Goal: Information Seeking & Learning: Learn about a topic

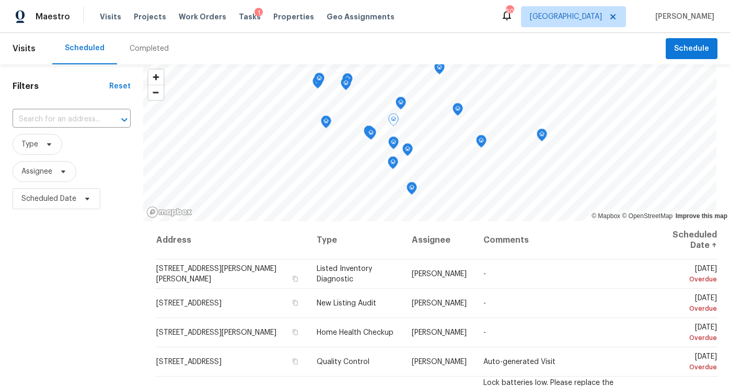
scroll to position [144, 0]
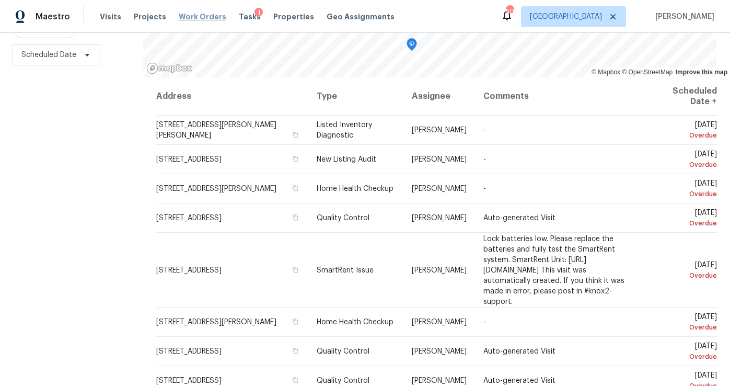
click at [194, 18] on span "Work Orders" at bounding box center [203, 17] width 48 height 10
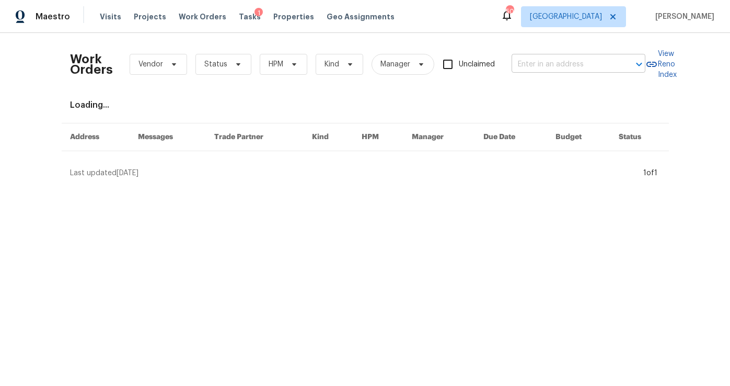
click at [522, 62] on input "text" at bounding box center [564, 64] width 105 height 16
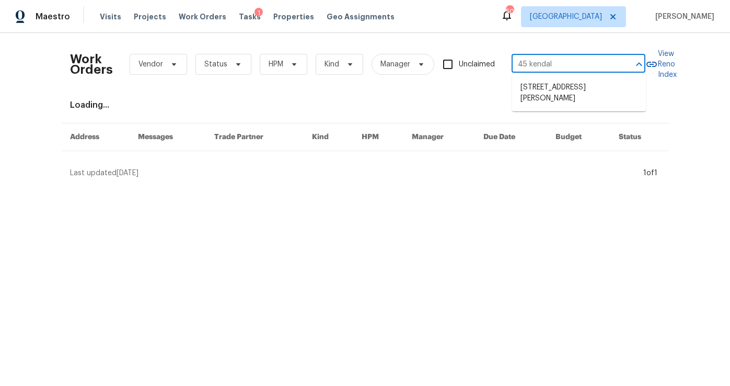
type input "45 kendall"
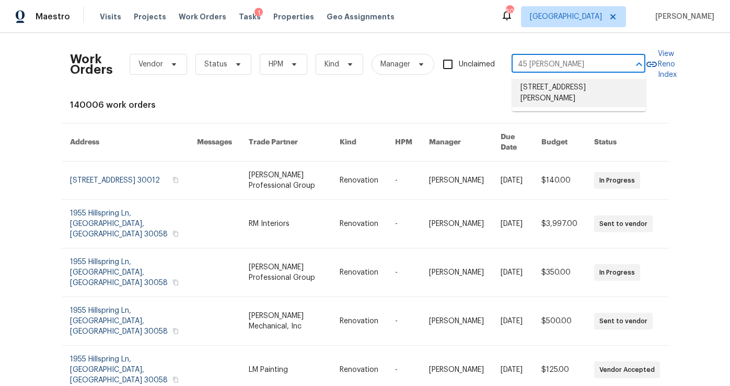
click at [524, 81] on li "45 Kendall Ln, Covington, GA 30014" at bounding box center [579, 93] width 134 height 28
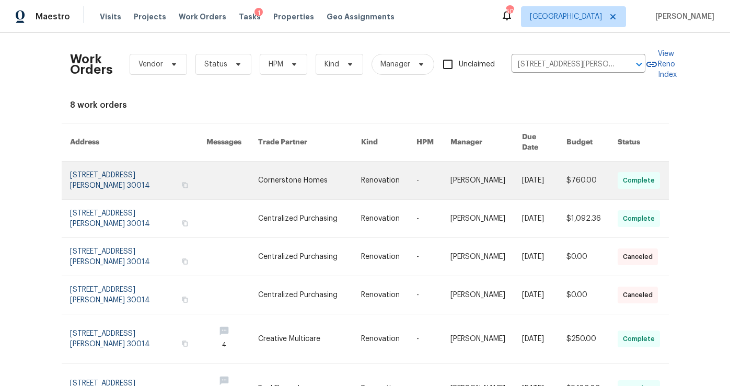
click at [122, 162] on link at bounding box center [138, 181] width 137 height 38
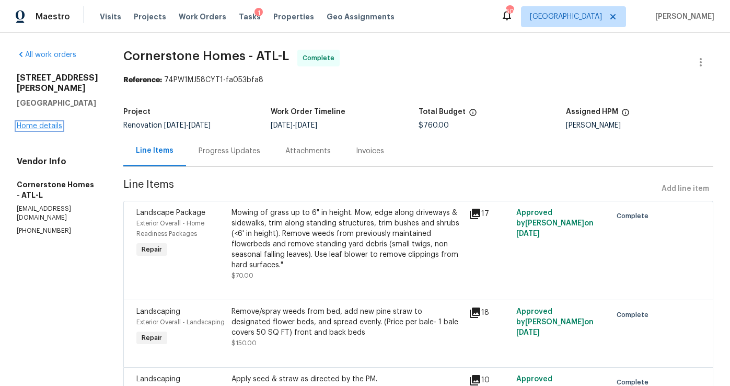
click at [48, 122] on link "Home details" at bounding box center [39, 125] width 45 height 7
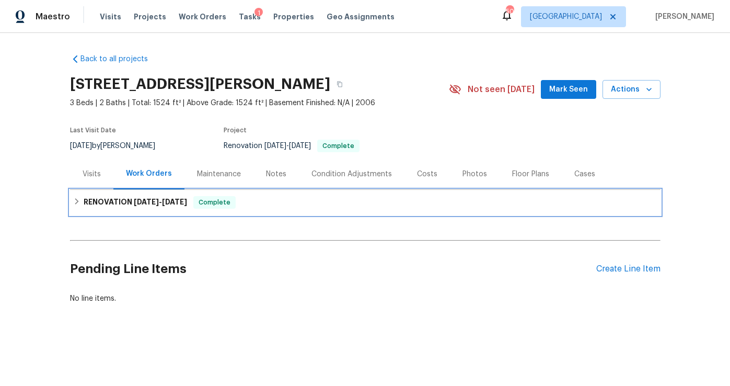
click at [135, 200] on span "8/27/25" at bounding box center [146, 201] width 25 height 7
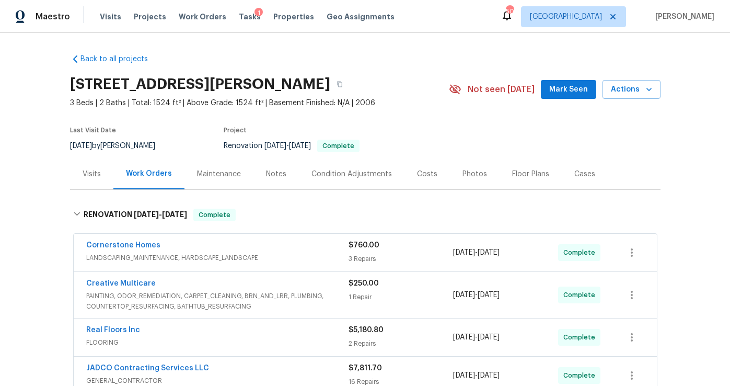
click at [412, 180] on div "Costs" at bounding box center [427, 173] width 45 height 31
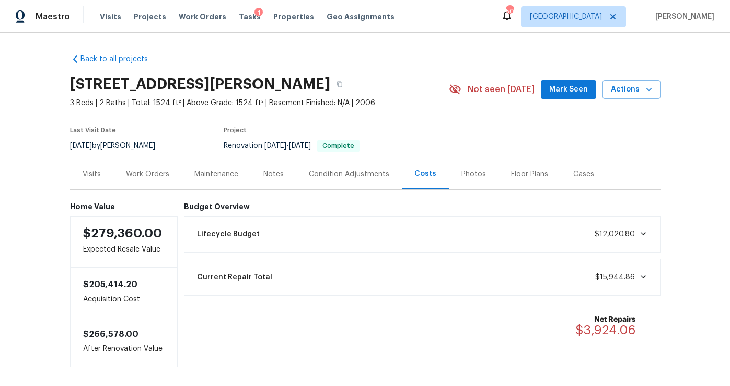
click at [157, 173] on div "Work Orders" at bounding box center [147, 174] width 43 height 10
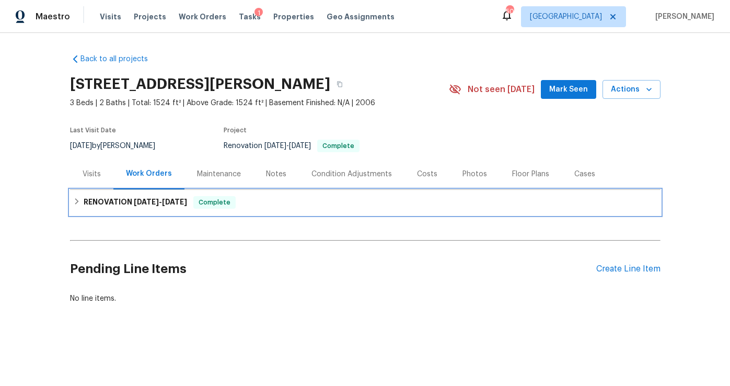
click at [151, 198] on h6 "RENOVATION 8/27/25 - 9/5/25" at bounding box center [136, 202] width 104 height 13
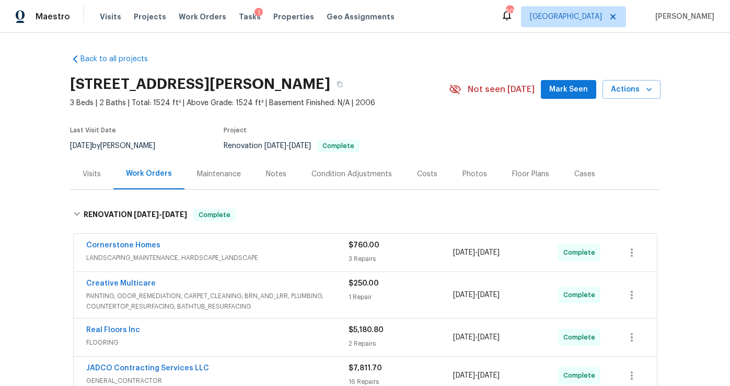
click at [86, 176] on div "Visits" at bounding box center [92, 174] width 18 height 10
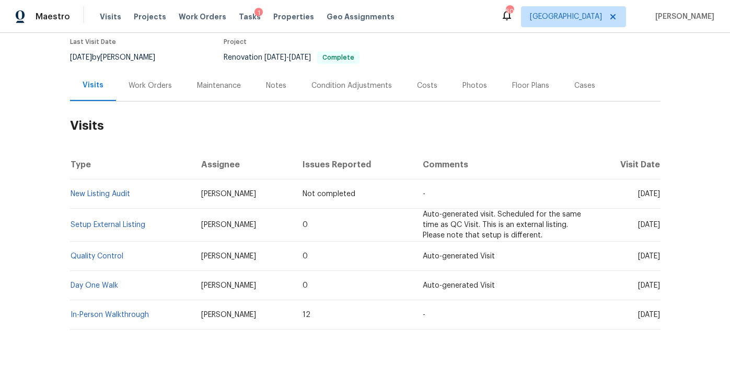
scroll to position [103, 0]
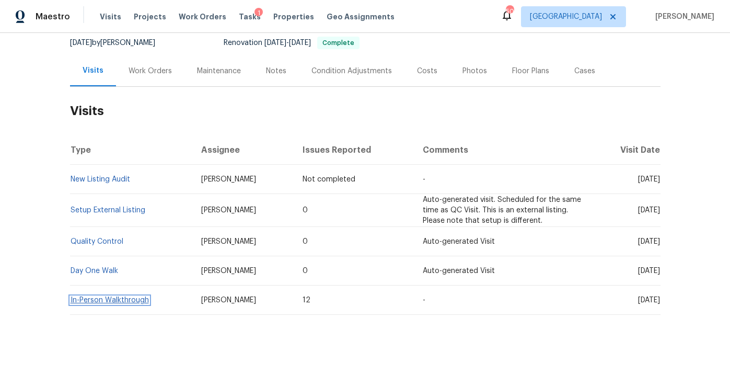
click at [132, 299] on link "In-Person Walkthrough" at bounding box center [110, 299] width 78 height 7
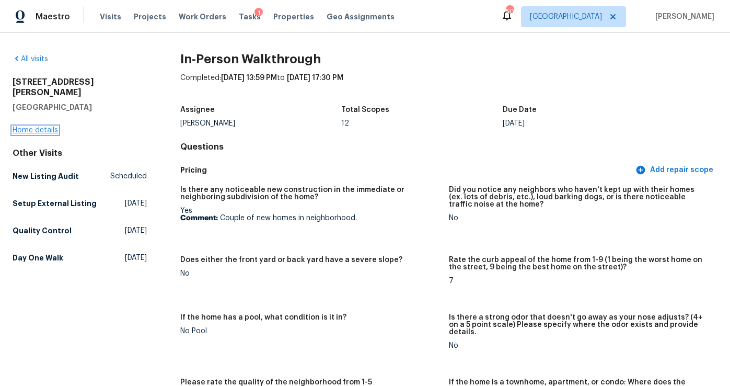
click at [43, 127] on link "Home details" at bounding box center [35, 130] width 45 height 7
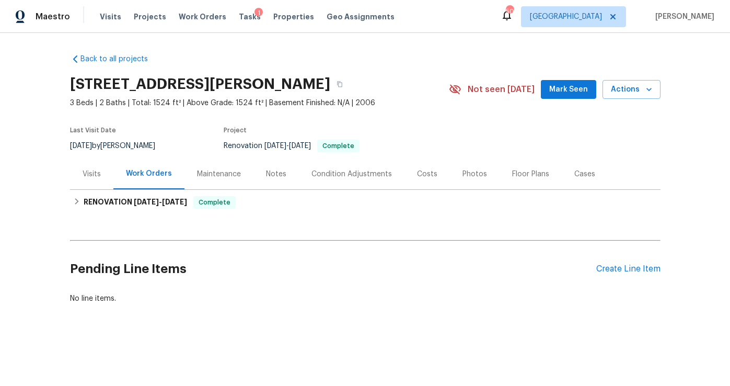
click at [271, 175] on div "Notes" at bounding box center [276, 174] width 20 height 10
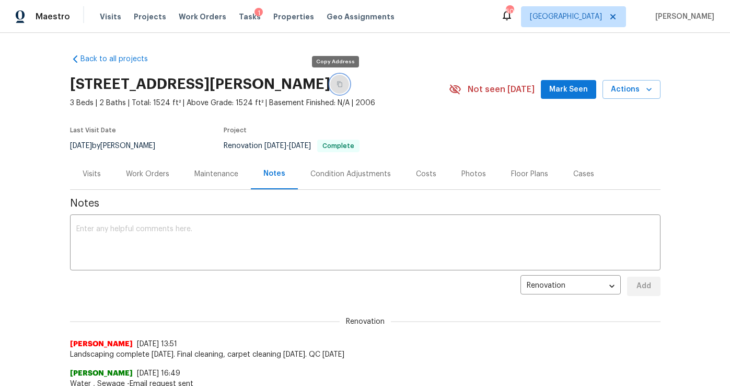
click at [337, 82] on icon "button" at bounding box center [339, 85] width 5 height 6
click at [153, 172] on div "Work Orders" at bounding box center [147, 174] width 43 height 10
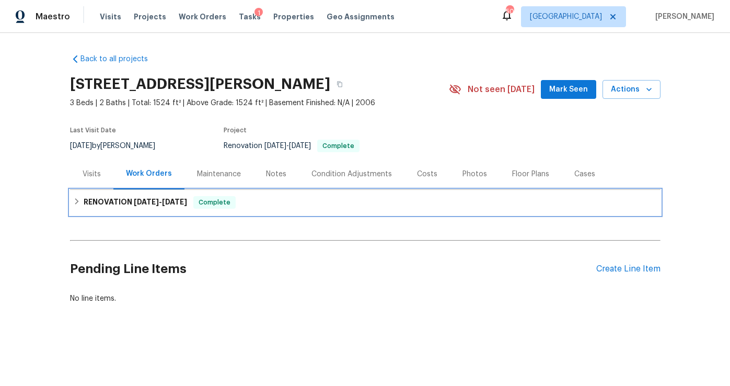
click at [170, 199] on span "9/5/25" at bounding box center [174, 201] width 25 height 7
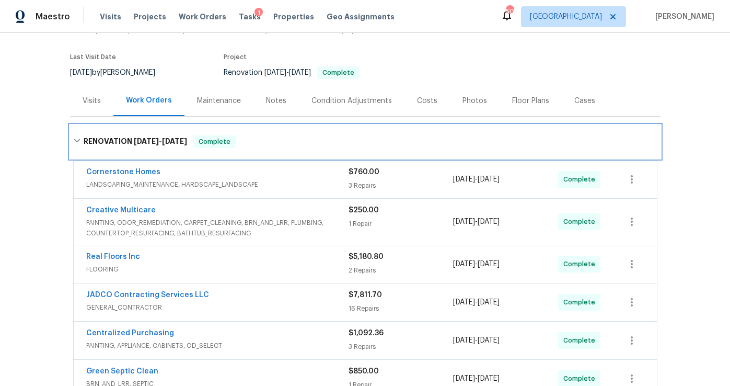
scroll to position [76, 0]
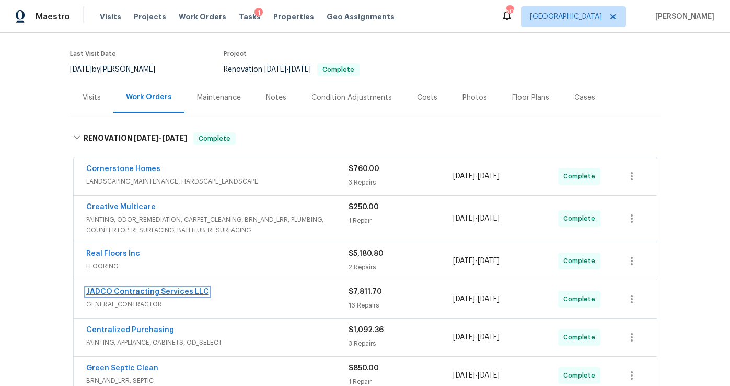
click at [182, 291] on link "JADCO Contracting Services LLC" at bounding box center [147, 291] width 123 height 7
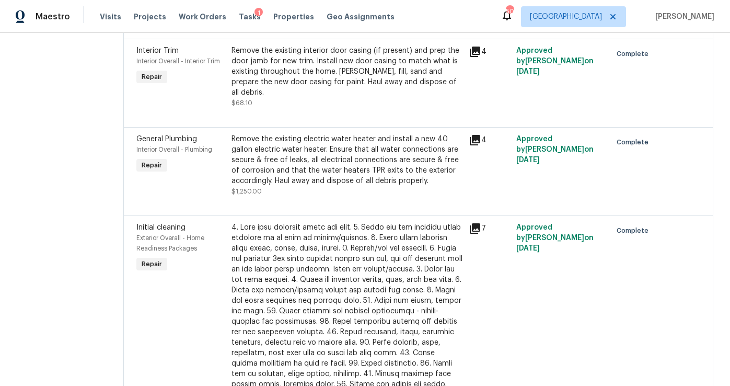
scroll to position [232, 0]
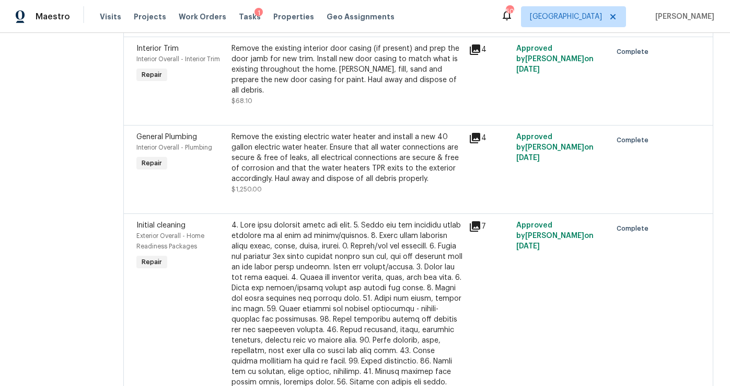
click at [481, 143] on icon at bounding box center [475, 138] width 10 height 10
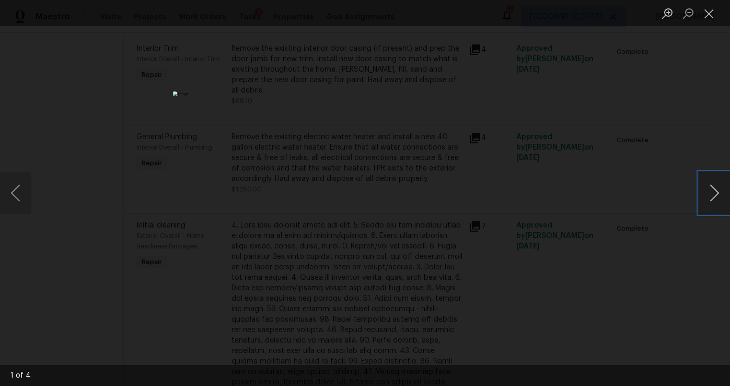
click at [712, 197] on button "Next image" at bounding box center [714, 193] width 31 height 42
click at [712, 7] on button "Close lightbox" at bounding box center [709, 13] width 21 height 18
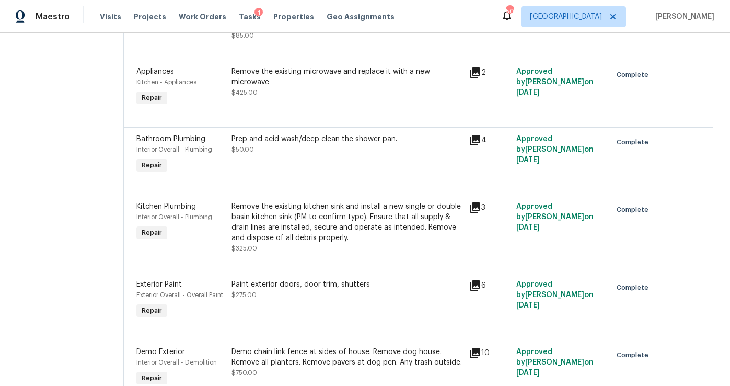
scroll to position [949, 0]
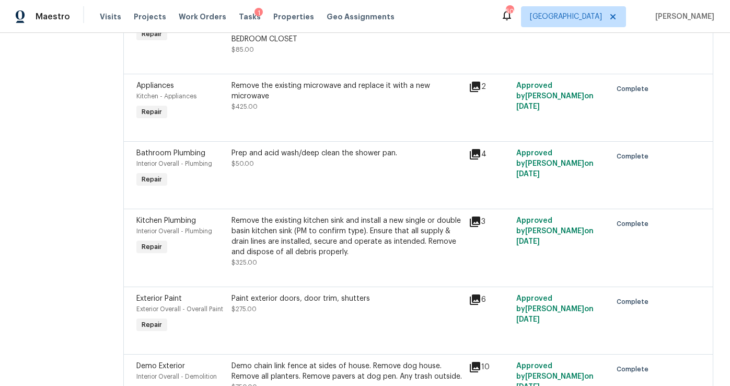
click at [481, 92] on icon at bounding box center [475, 87] width 10 height 10
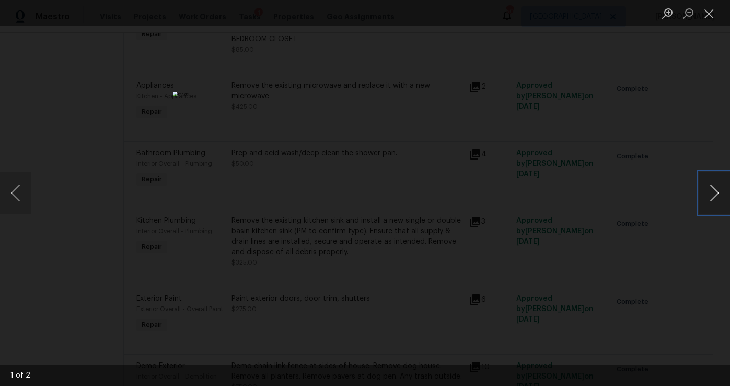
click at [712, 193] on button "Next image" at bounding box center [714, 193] width 31 height 42
click at [714, 16] on button "Close lightbox" at bounding box center [709, 13] width 21 height 18
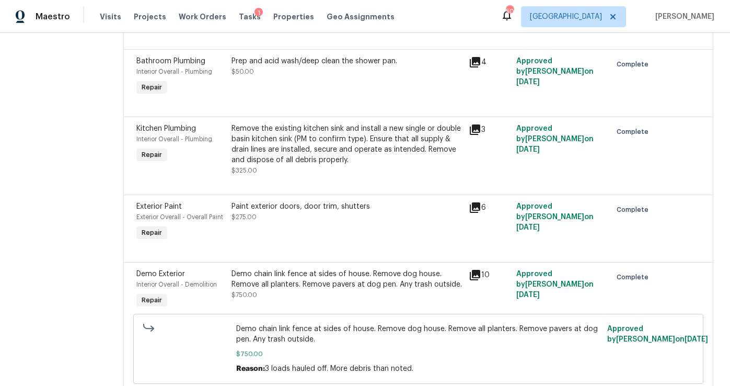
scroll to position [1046, 0]
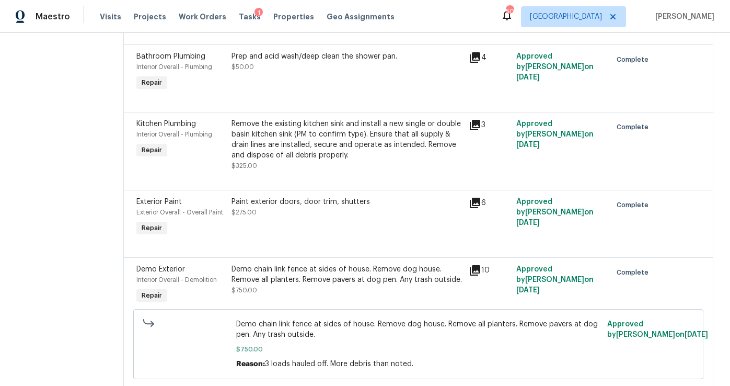
click at [482, 277] on icon at bounding box center [475, 270] width 13 height 13
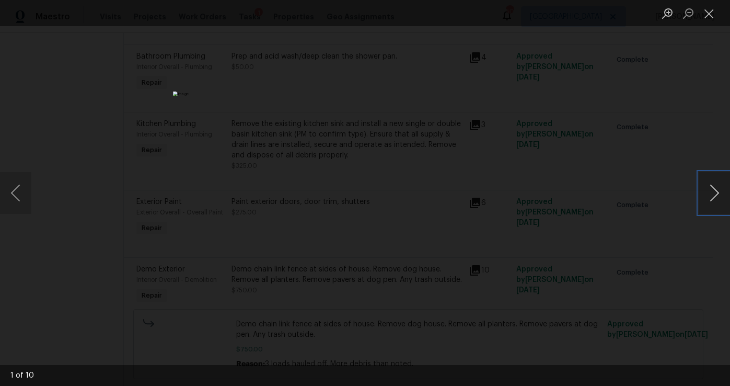
click at [716, 192] on button "Next image" at bounding box center [714, 193] width 31 height 42
click at [716, 193] on button "Next image" at bounding box center [714, 193] width 31 height 42
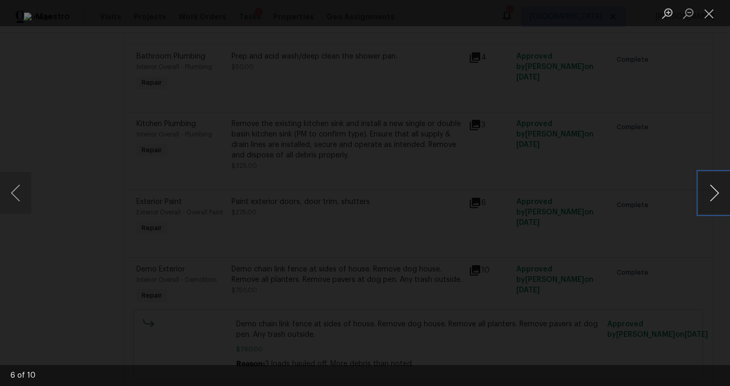
click at [716, 193] on button "Next image" at bounding box center [714, 193] width 31 height 42
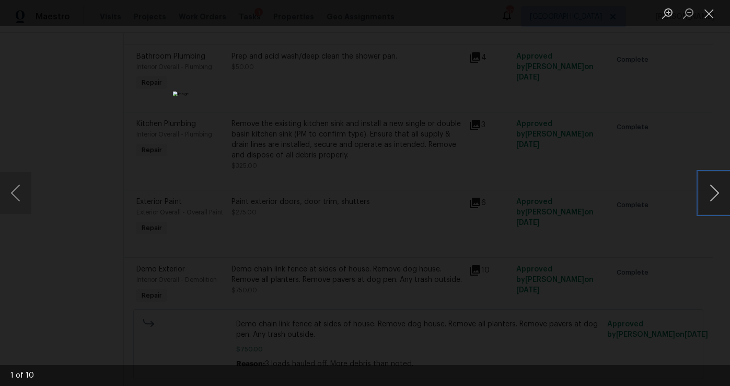
click at [716, 193] on button "Next image" at bounding box center [714, 193] width 31 height 42
click at [708, 16] on button "Close lightbox" at bounding box center [709, 13] width 21 height 18
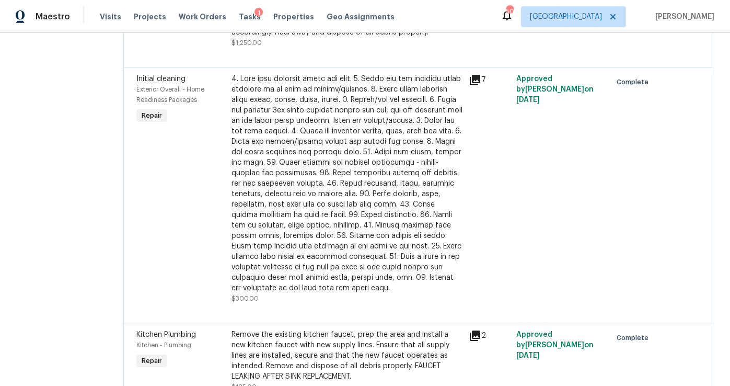
scroll to position [0, 0]
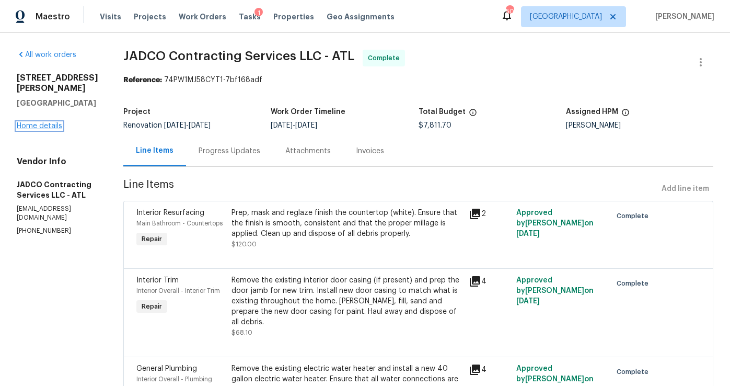
click at [46, 122] on link "Home details" at bounding box center [39, 125] width 45 height 7
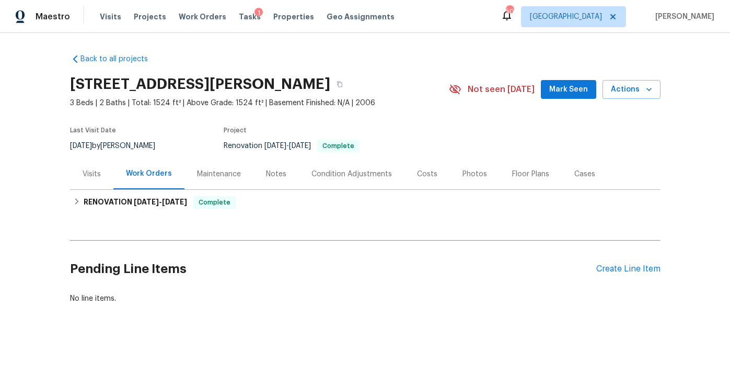
click at [334, 177] on div "Condition Adjustments" at bounding box center [352, 174] width 81 height 10
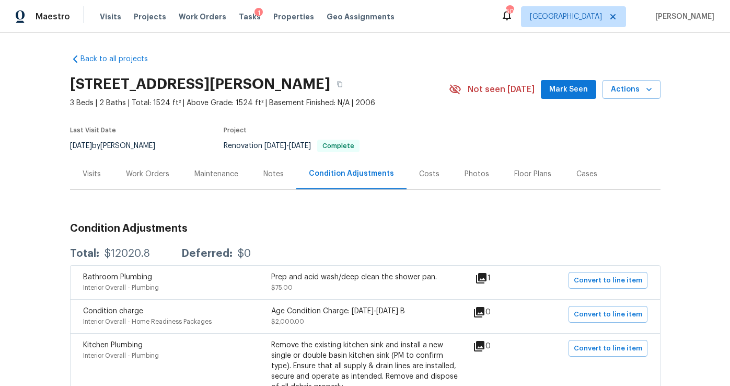
click at [149, 171] on div "Work Orders" at bounding box center [147, 174] width 43 height 10
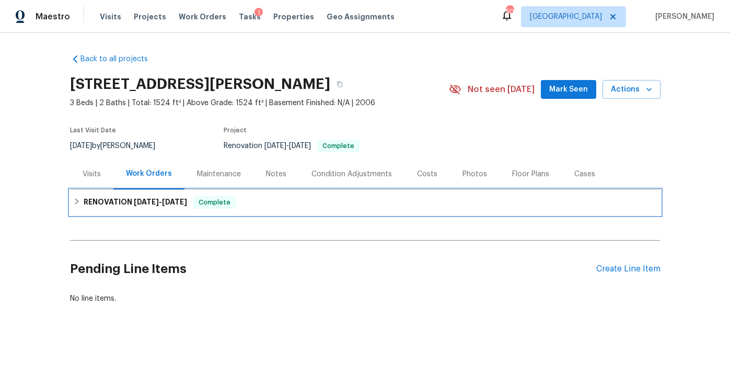
click at [166, 193] on div "RENOVATION 8/27/25 - 9/5/25 Complete" at bounding box center [365, 202] width 591 height 25
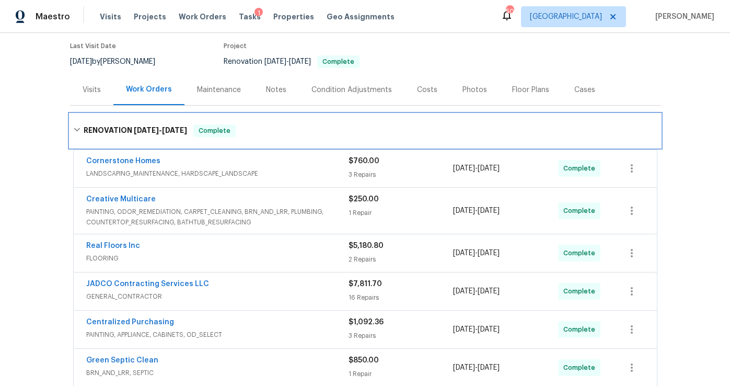
scroll to position [86, 0]
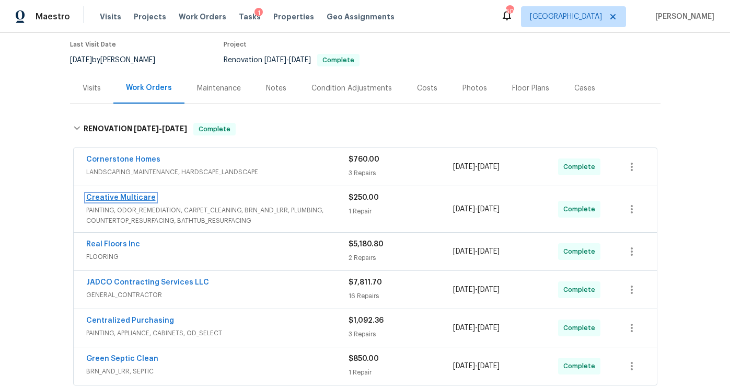
click at [130, 194] on link "Creative Multicare" at bounding box center [121, 197] width 70 height 7
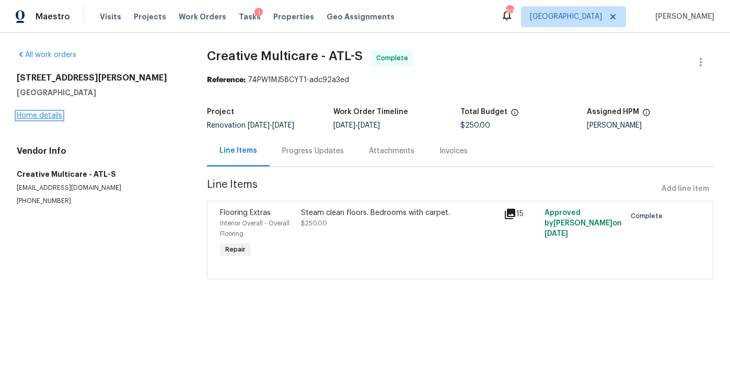
click at [54, 116] on link "Home details" at bounding box center [39, 115] width 45 height 7
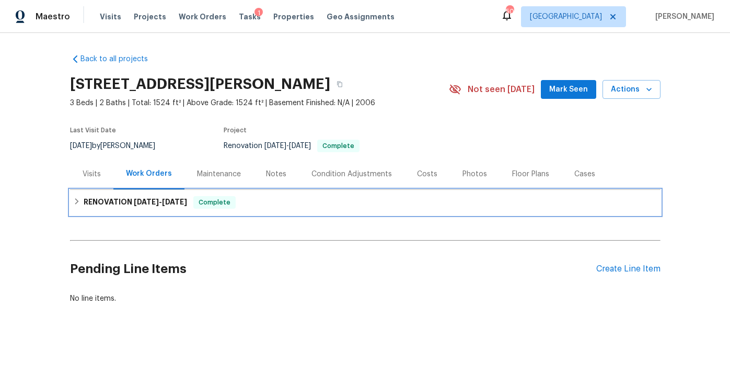
click at [121, 205] on h6 "RENOVATION 8/27/25 - 9/5/25" at bounding box center [136, 202] width 104 height 13
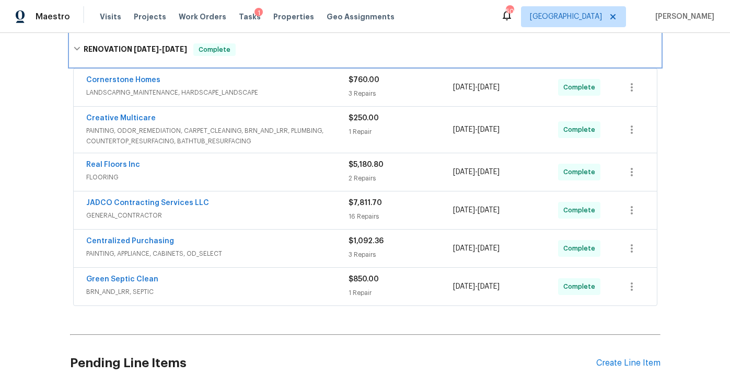
scroll to position [169, 0]
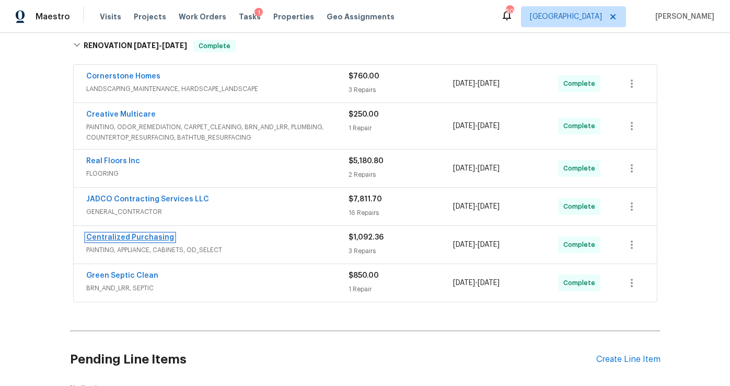
click at [164, 239] on link "Centralized Purchasing" at bounding box center [130, 237] width 88 height 7
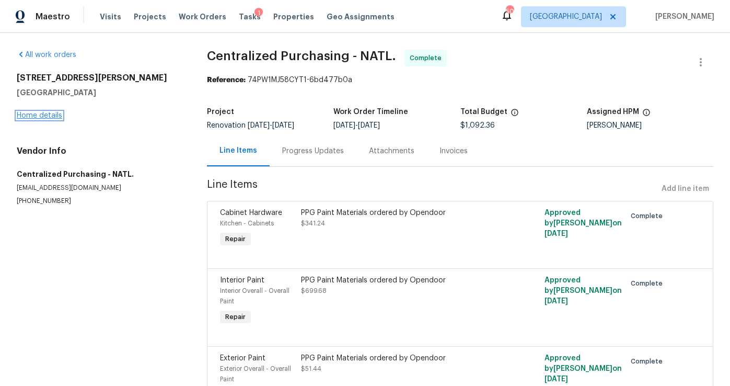
click at [53, 116] on link "Home details" at bounding box center [39, 115] width 45 height 7
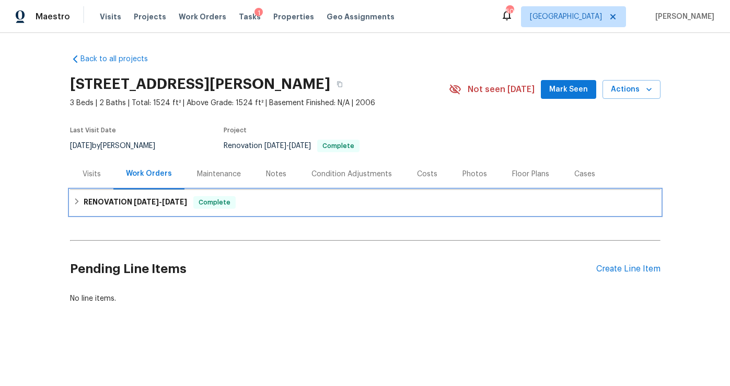
click at [153, 203] on span "8/27/25" at bounding box center [146, 201] width 25 height 7
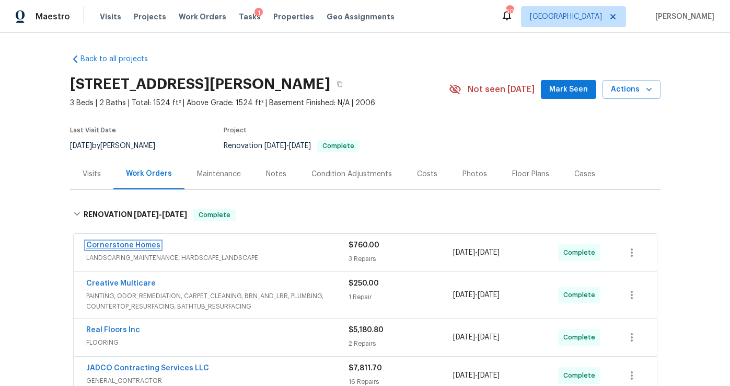
click at [143, 245] on link "Cornerstone Homes" at bounding box center [123, 245] width 74 height 7
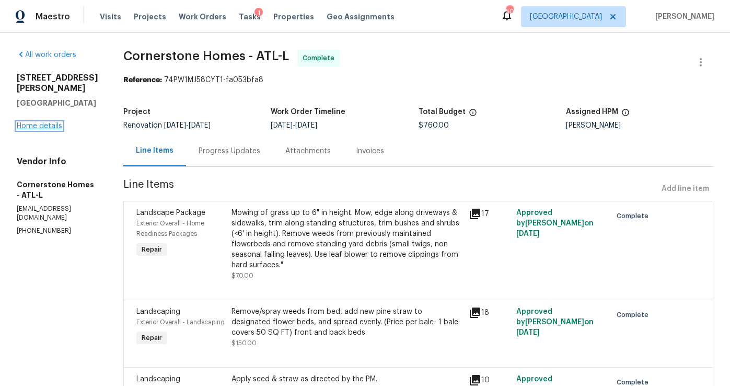
click at [56, 122] on link "Home details" at bounding box center [39, 125] width 45 height 7
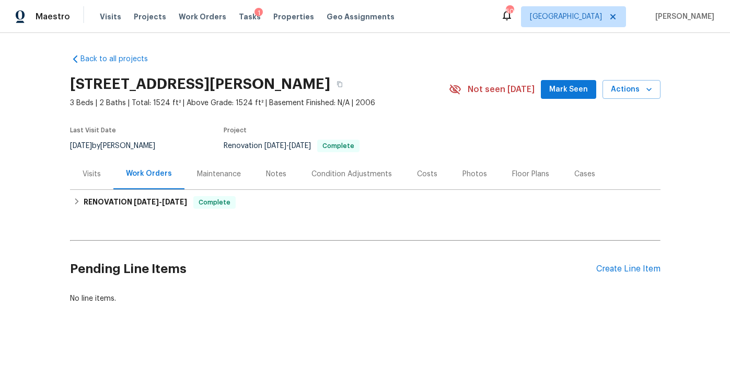
click at [423, 174] on div "Costs" at bounding box center [427, 174] width 20 height 10
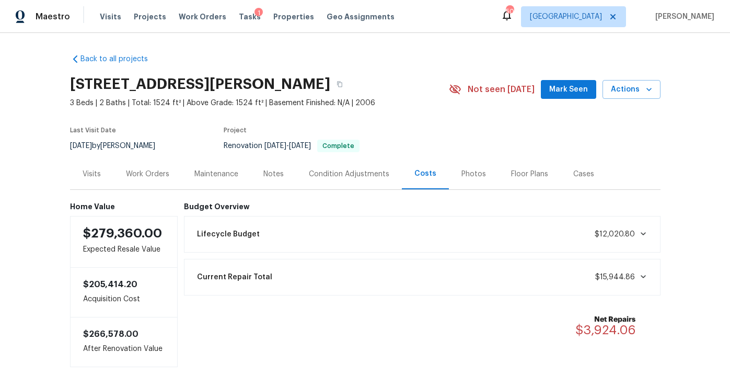
click at [346, 256] on div "Budget Overview Lifecycle Budget $12,020.80 Current Repair Total $15,944.86 Net…" at bounding box center [422, 284] width 477 height 165
click at [343, 268] on div "Current Repair Total $15,944.86" at bounding box center [422, 277] width 463 height 23
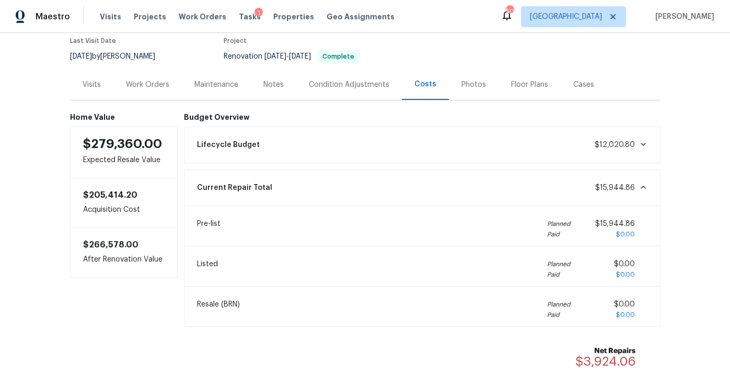
scroll to position [111, 0]
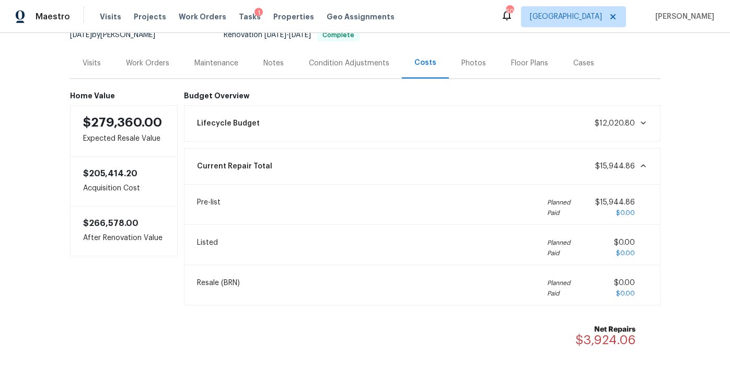
click at [494, 125] on div "Lifecycle Budget $12,020.80" at bounding box center [422, 123] width 463 height 23
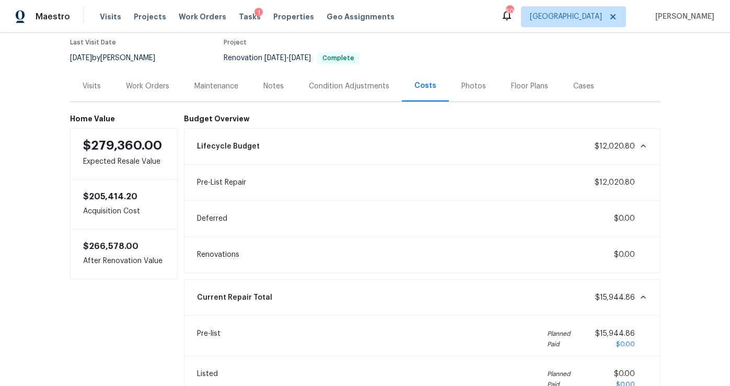
scroll to position [84, 0]
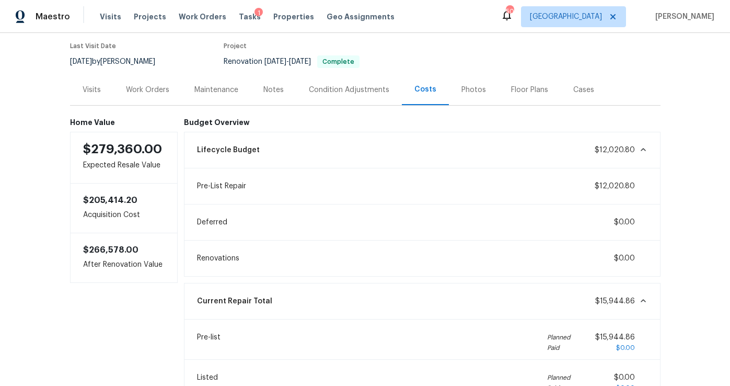
click at [162, 93] on div "Work Orders" at bounding box center [147, 90] width 43 height 10
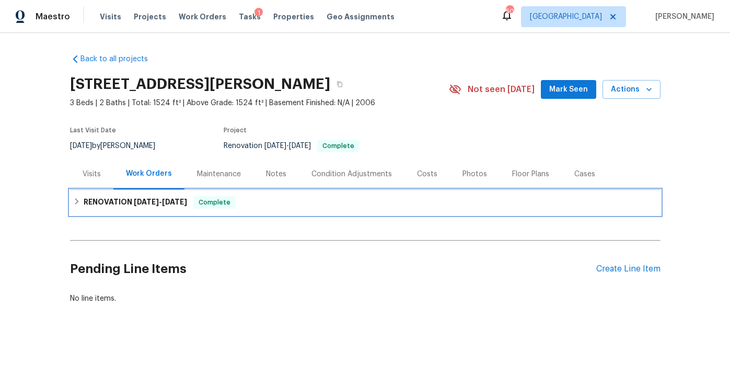
click at [166, 202] on span "8/27/25 - 9/5/25" at bounding box center [160, 201] width 53 height 7
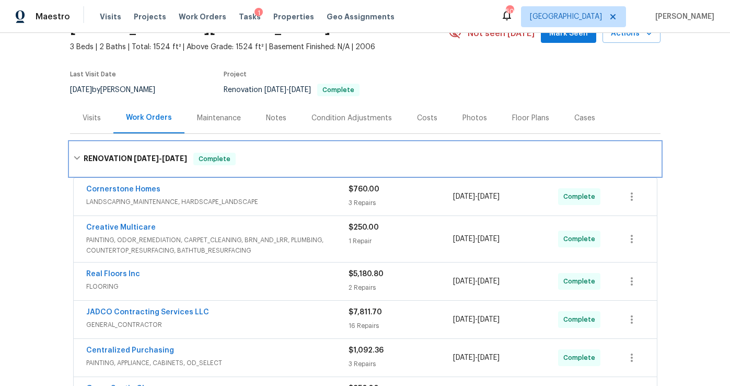
scroll to position [59, 0]
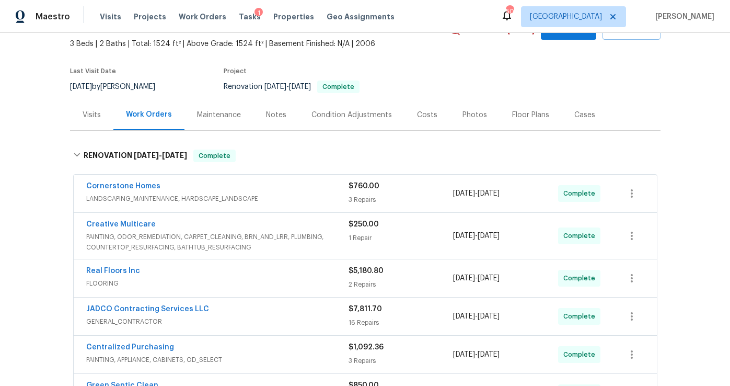
click at [425, 114] on div "Costs" at bounding box center [427, 115] width 20 height 10
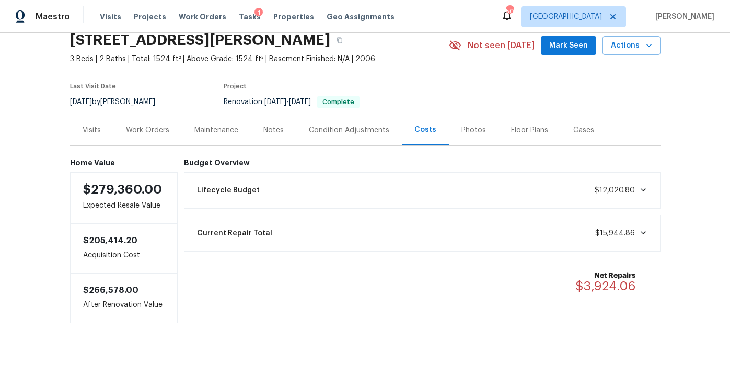
scroll to position [44, 0]
click at [361, 128] on div "Condition Adjustments" at bounding box center [349, 130] width 81 height 10
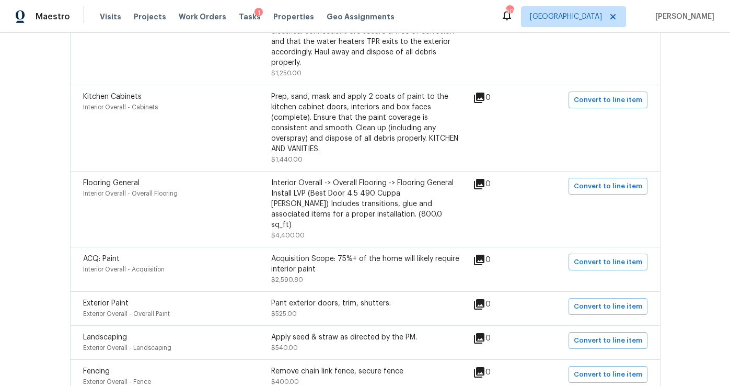
scroll to position [20, 0]
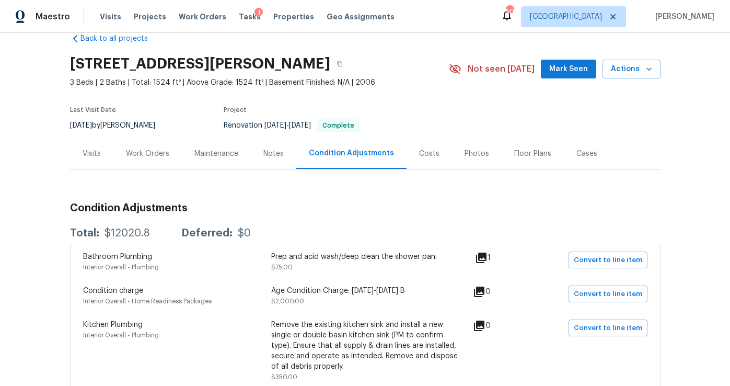
click at [154, 158] on div "Work Orders" at bounding box center [147, 153] width 68 height 31
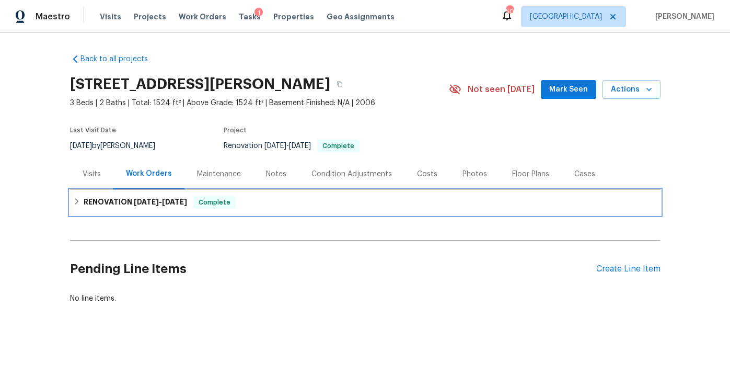
click at [162, 200] on span "8/27/25 - 9/5/25" at bounding box center [160, 201] width 53 height 7
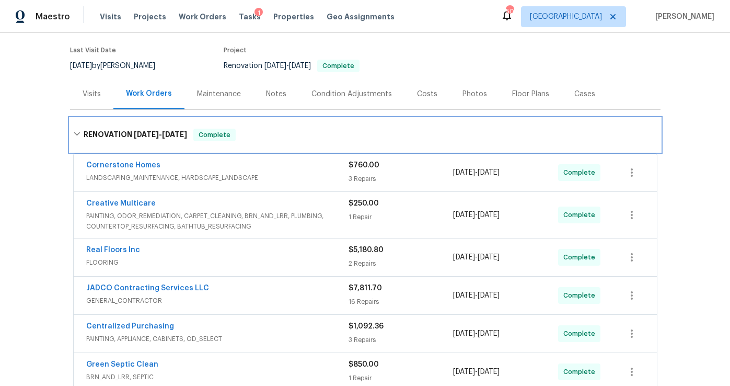
scroll to position [119, 0]
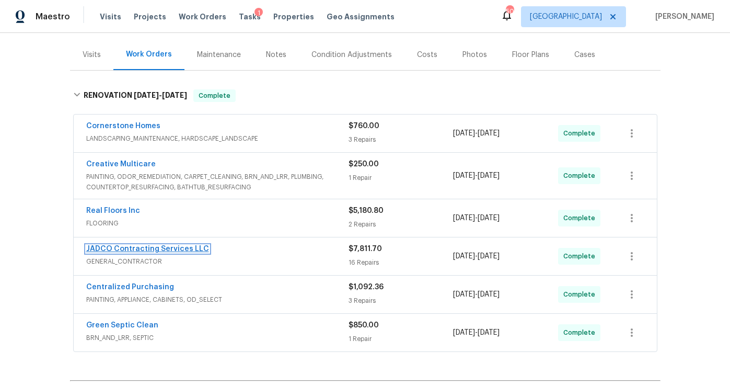
click at [156, 248] on link "JADCO Contracting Services LLC" at bounding box center [147, 248] width 123 height 7
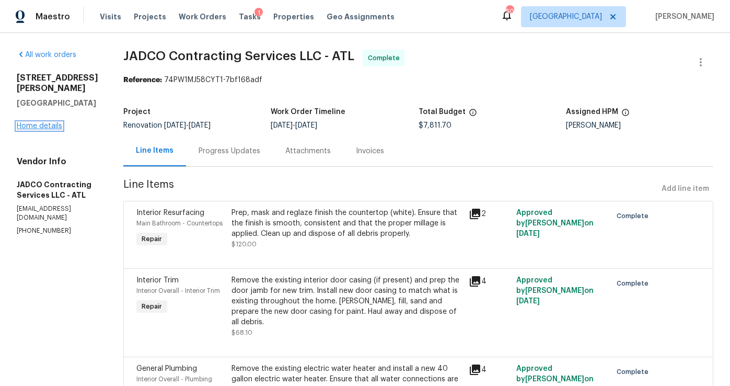
click at [50, 122] on link "Home details" at bounding box center [39, 125] width 45 height 7
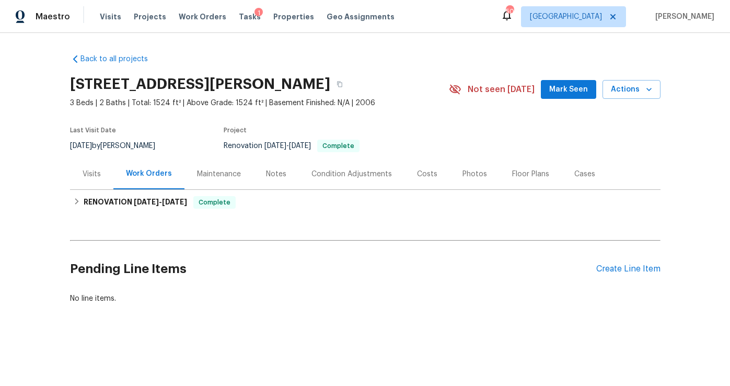
click at [93, 179] on div "Visits" at bounding box center [91, 173] width 43 height 31
